Goal: Information Seeking & Learning: Learn about a topic

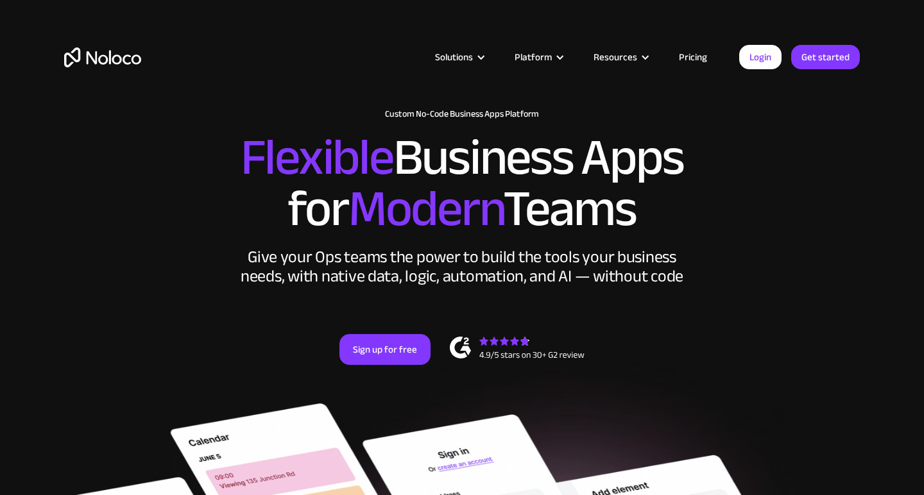
click at [689, 50] on link "Pricing" at bounding box center [693, 57] width 60 height 17
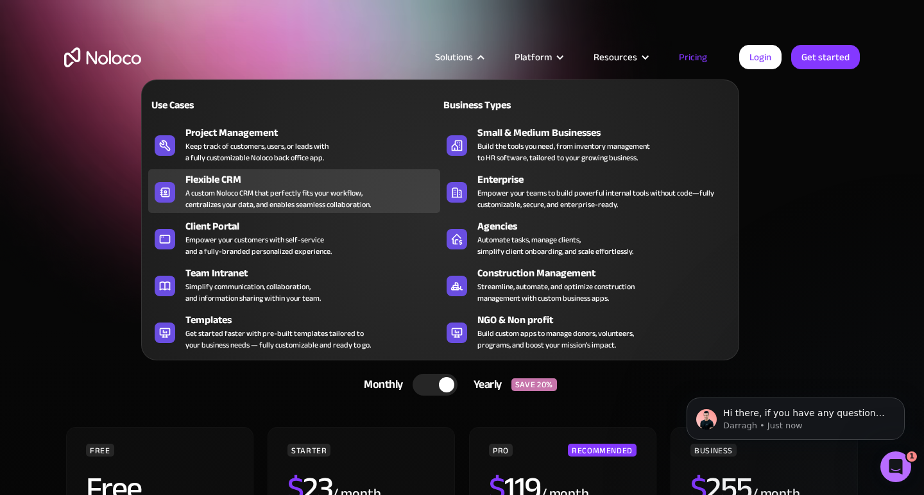
click at [234, 190] on div "A custom Noloco CRM that perfectly fits your workflow, centralizes your data, a…" at bounding box center [277, 198] width 185 height 23
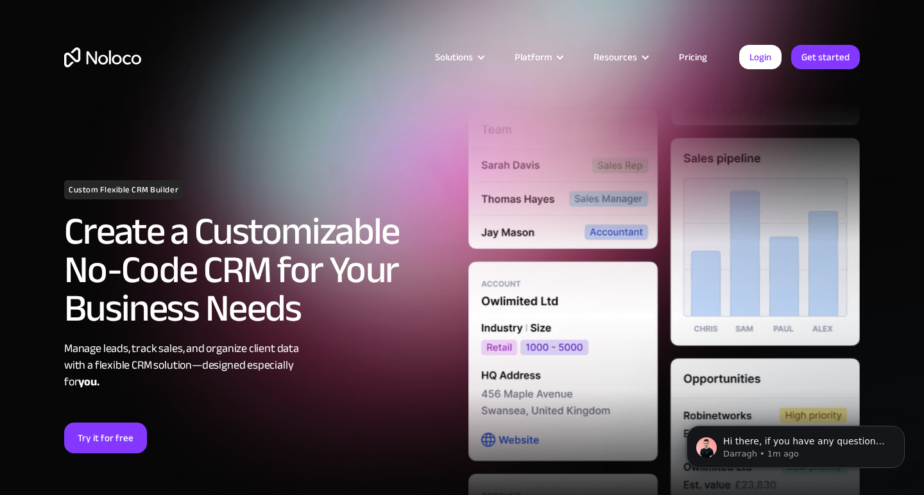
click at [687, 53] on link "Pricing" at bounding box center [693, 57] width 60 height 17
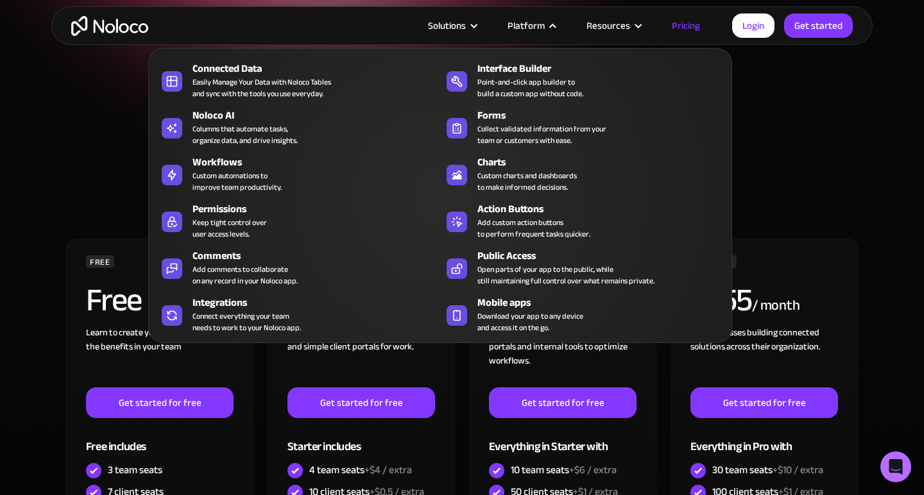
scroll to position [252, 0]
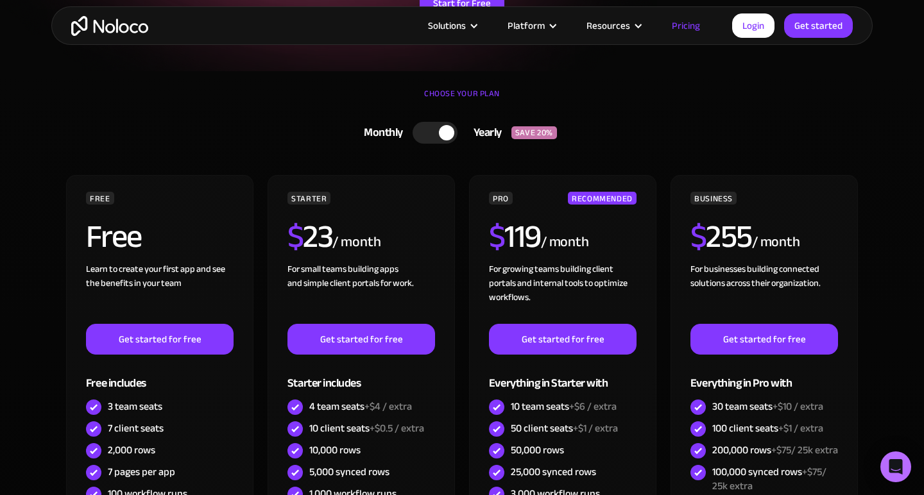
click at [434, 139] on div at bounding box center [434, 133] width 45 height 22
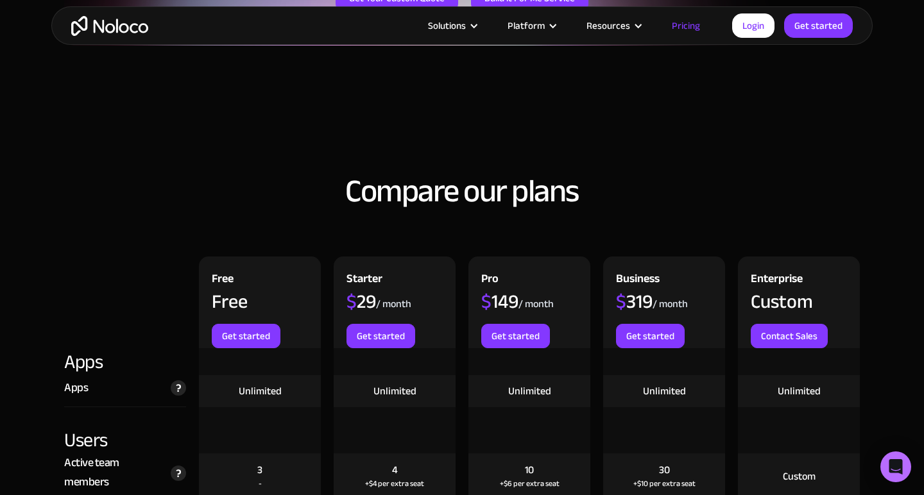
scroll to position [1207, 0]
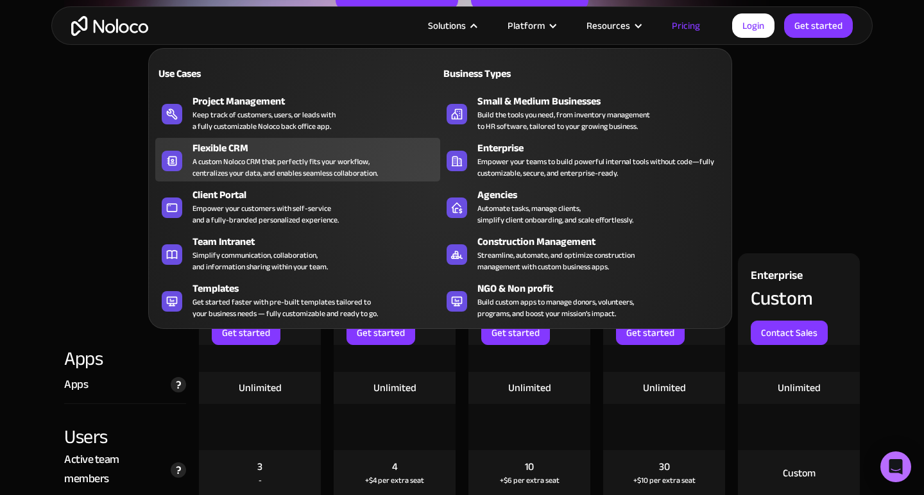
click at [258, 164] on div "A custom Noloco CRM that perfectly fits your workflow, centralizes your data, a…" at bounding box center [284, 167] width 185 height 23
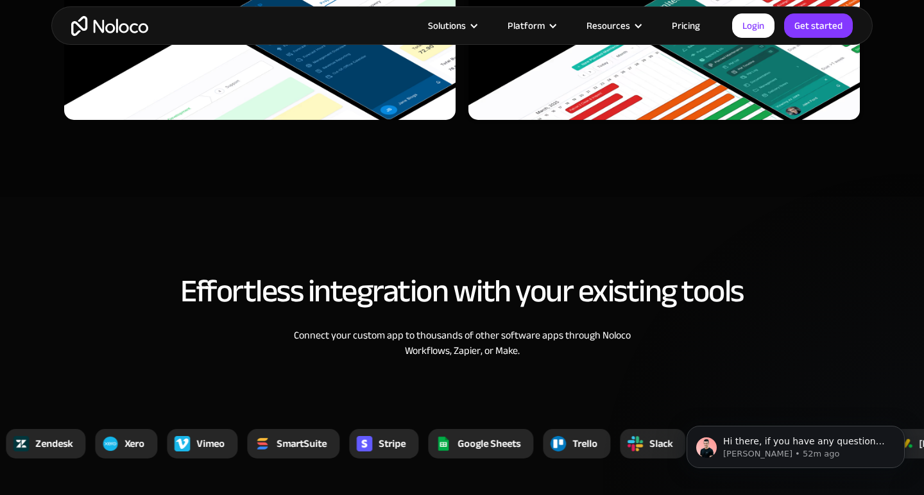
scroll to position [4722, 0]
